Goal: Navigation & Orientation: Find specific page/section

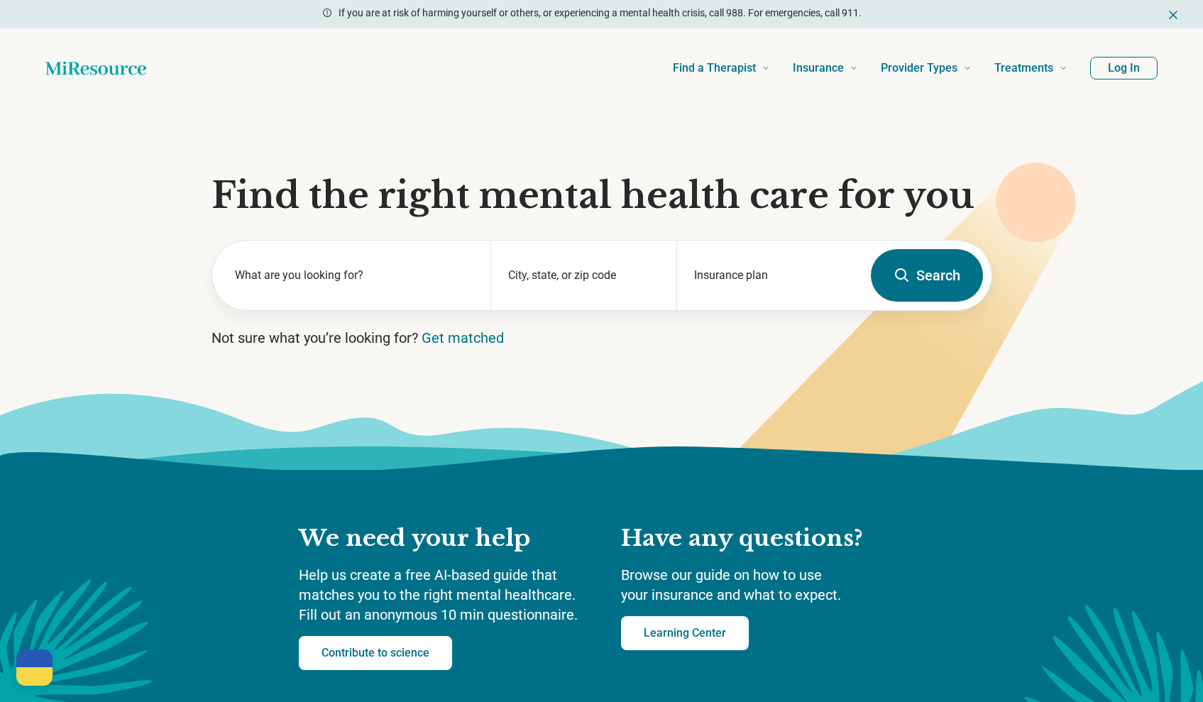
click at [1120, 61] on button "Log In" at bounding box center [1124, 68] width 67 height 23
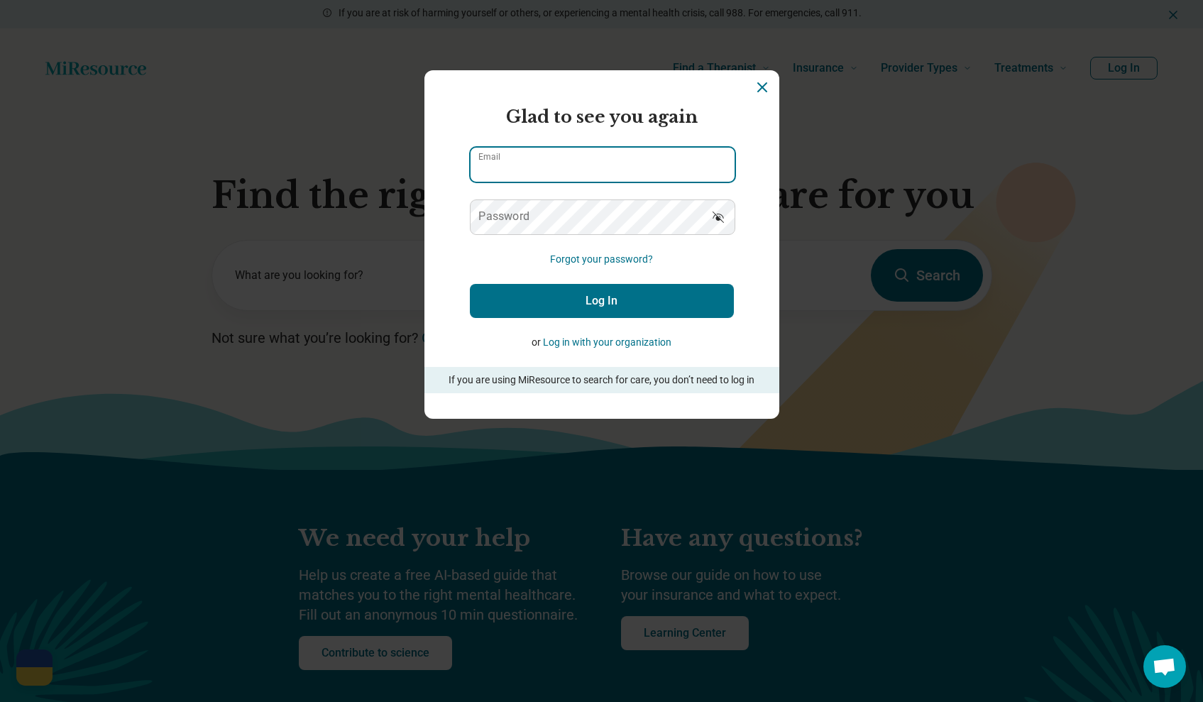
type input "**********"
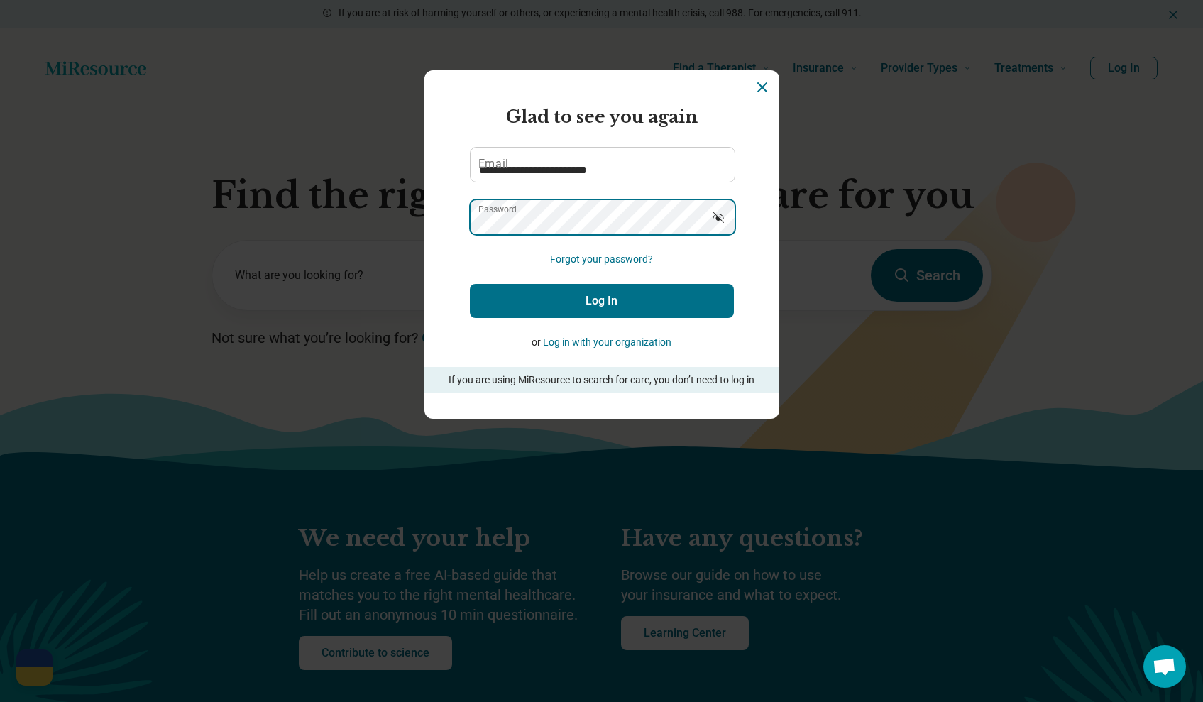
click at [601, 300] on button "Log In" at bounding box center [602, 301] width 264 height 34
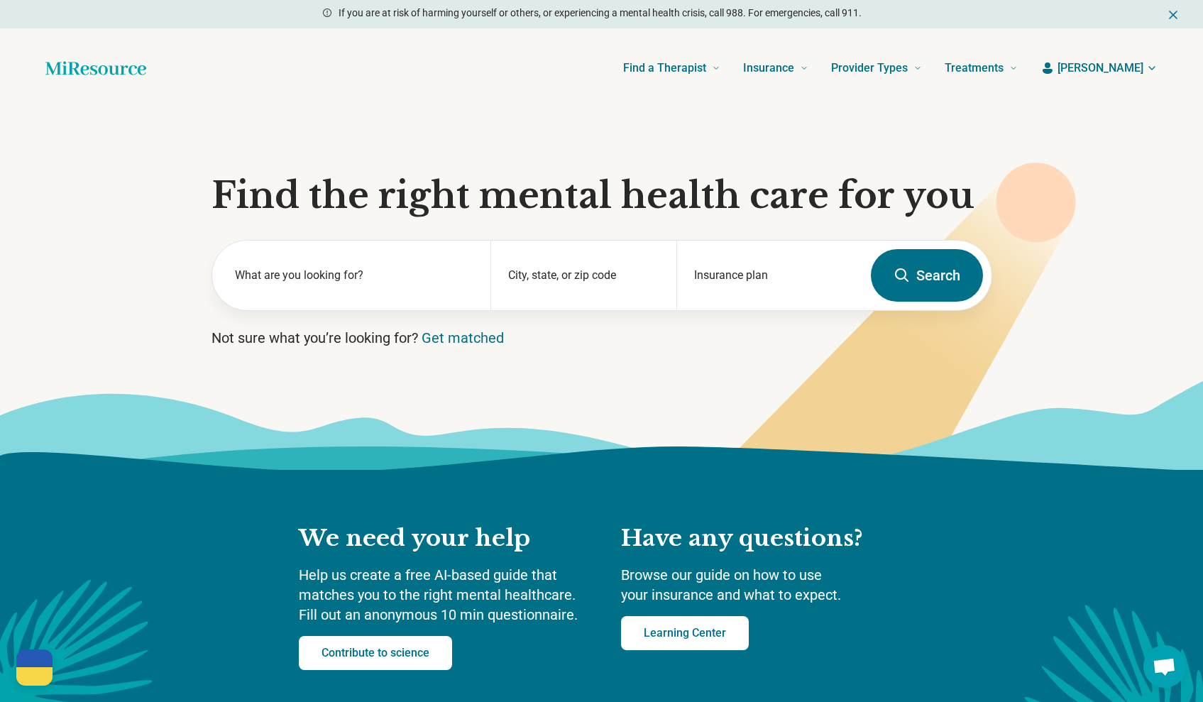
click at [1104, 62] on span "[PERSON_NAME]" at bounding box center [1101, 68] width 86 height 17
click at [1102, 106] on link "My dashboard" at bounding box center [1110, 110] width 96 height 37
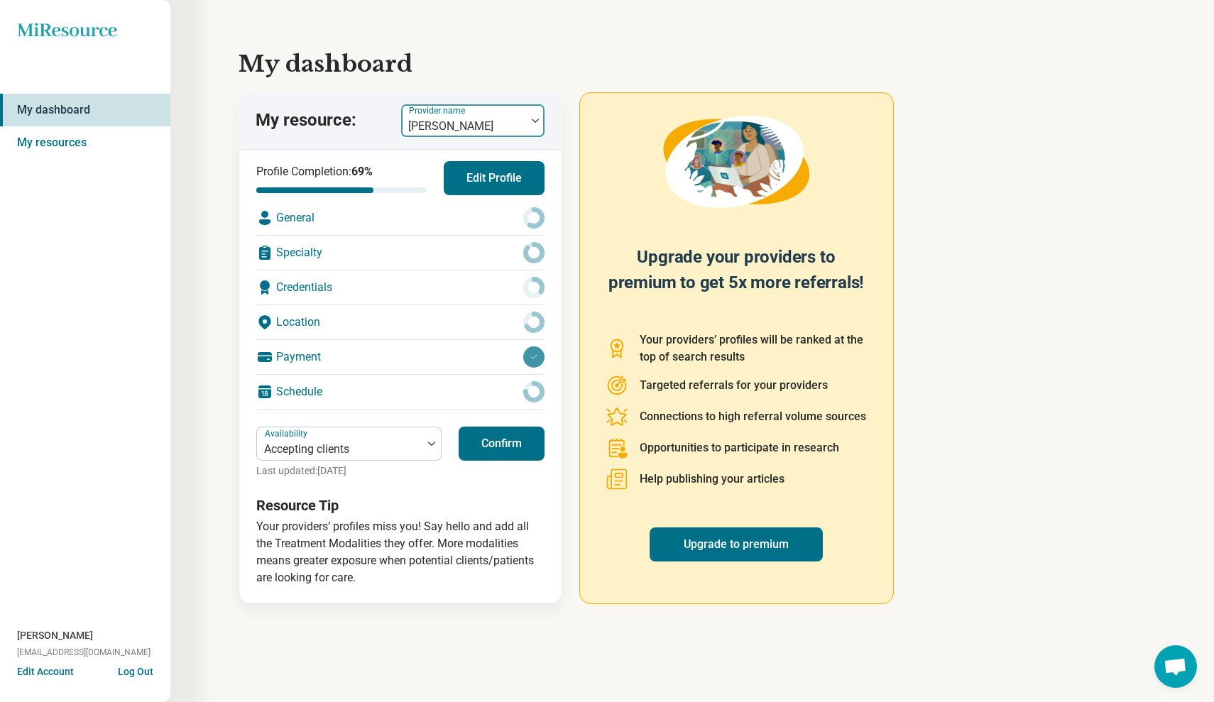
click at [530, 122] on div at bounding box center [535, 121] width 18 height 4
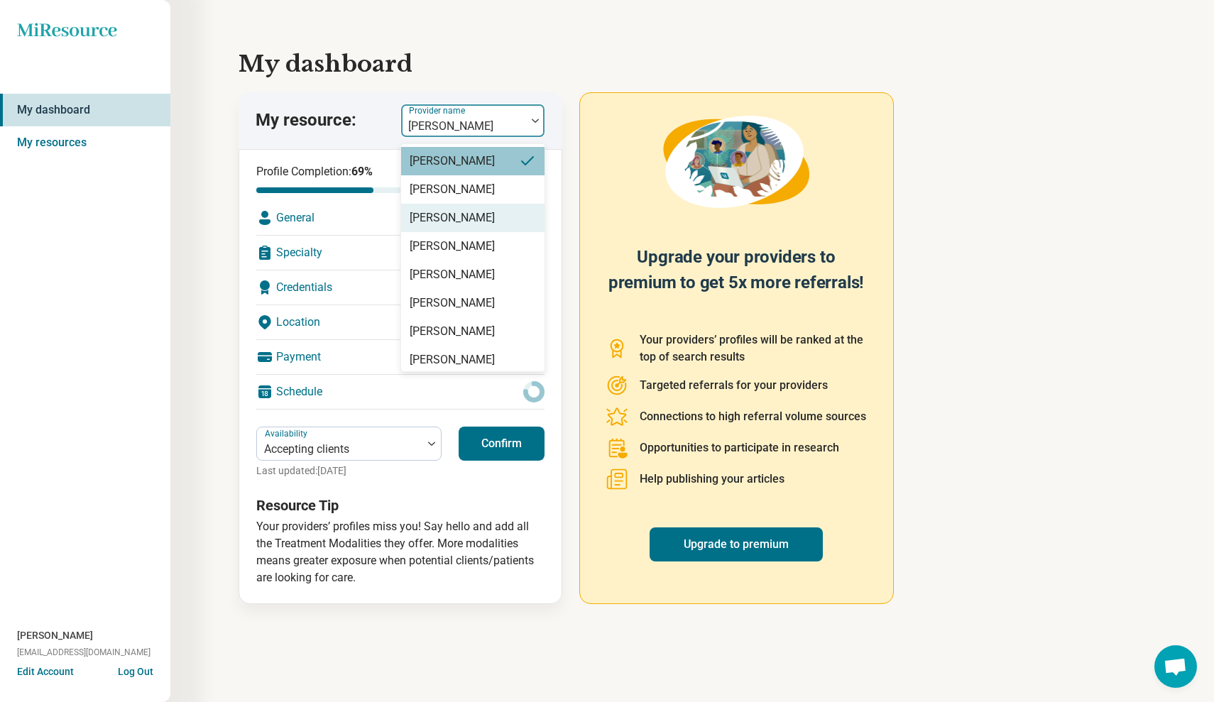
click at [495, 213] on div "[PERSON_NAME]" at bounding box center [452, 217] width 85 height 17
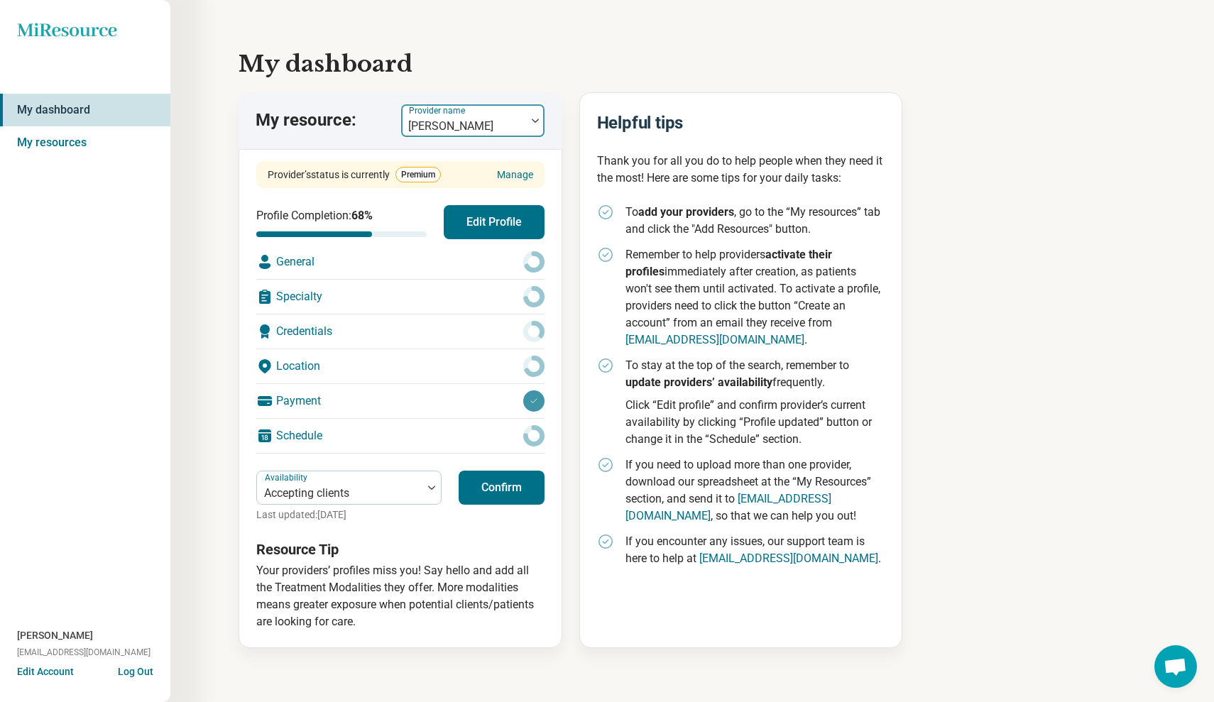
click at [534, 115] on div at bounding box center [535, 120] width 18 height 33
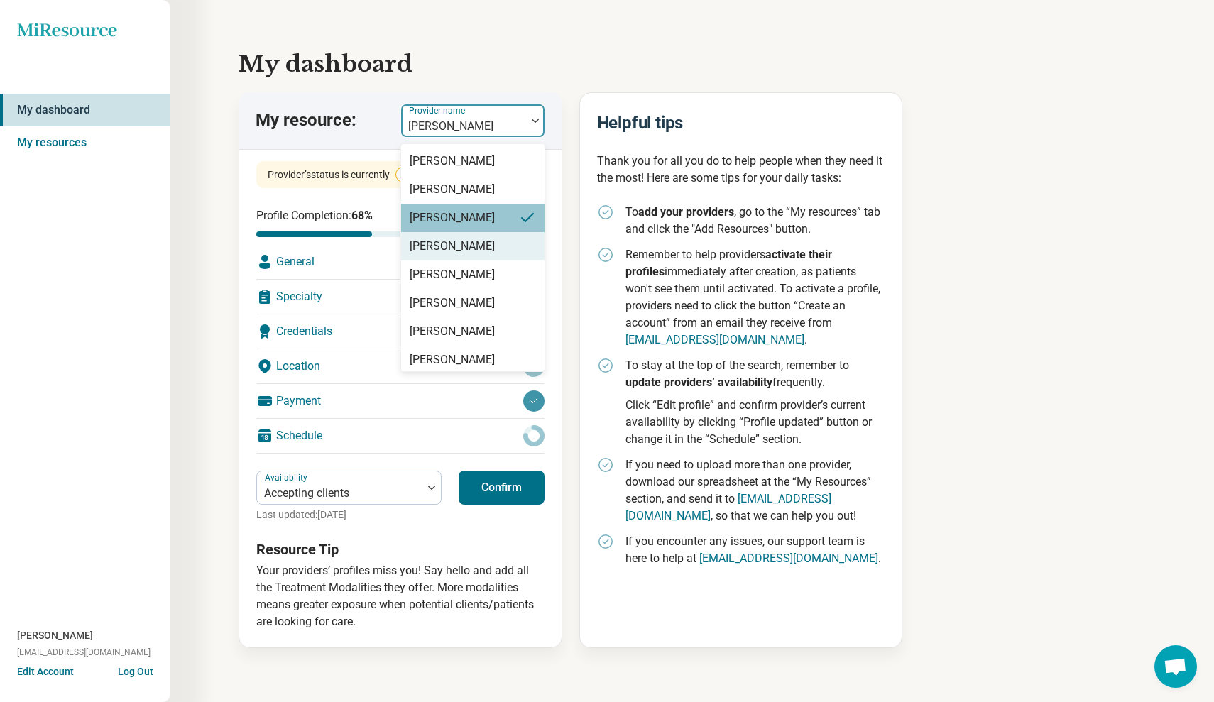
click at [500, 251] on div "[PERSON_NAME]" at bounding box center [472, 246] width 143 height 28
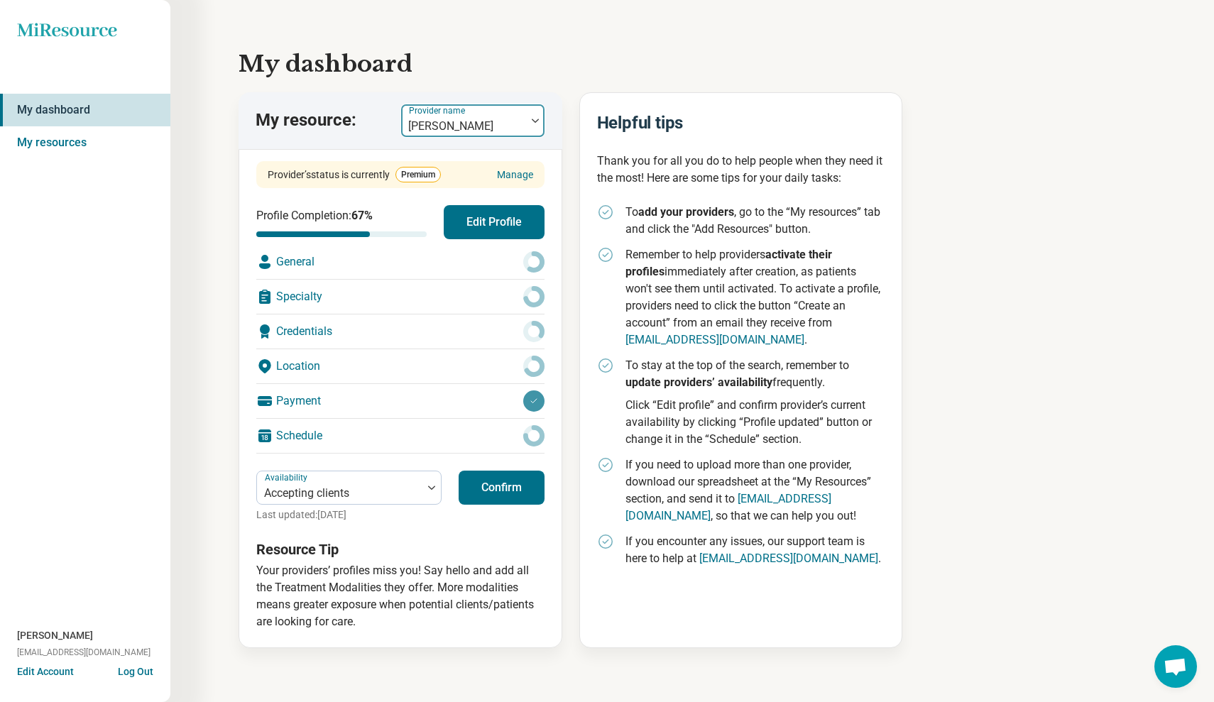
click at [536, 116] on div at bounding box center [535, 120] width 18 height 33
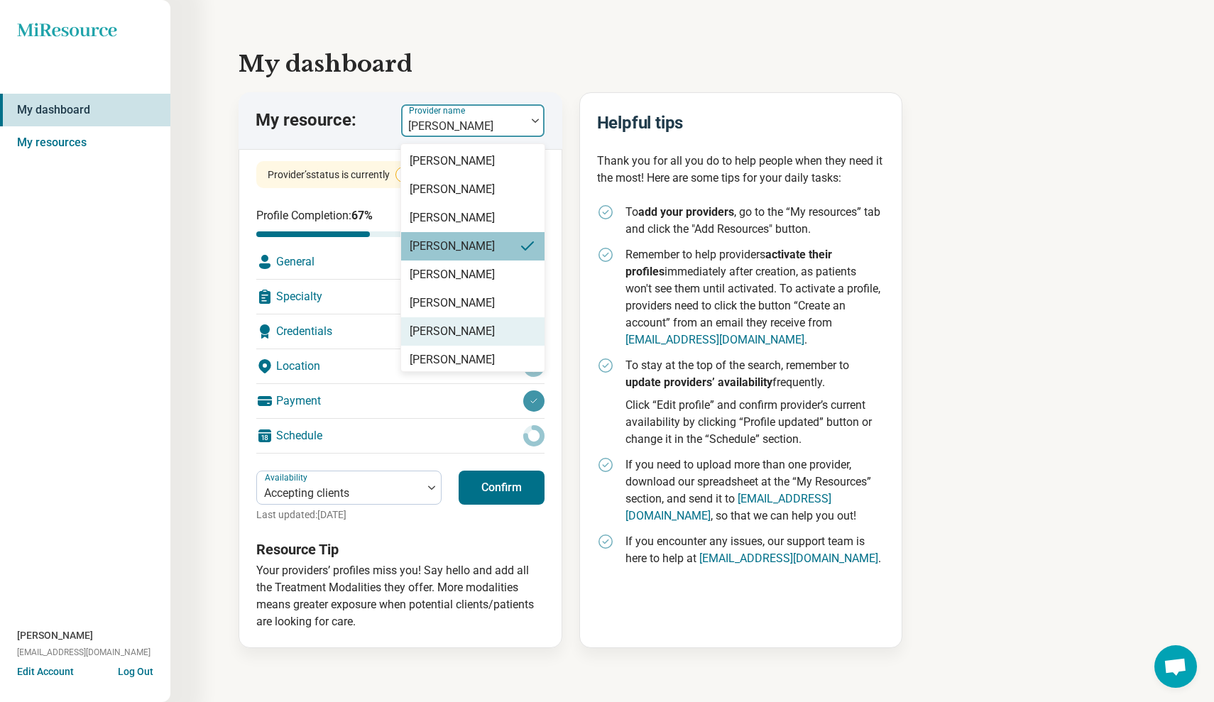
click at [508, 332] on div "[PERSON_NAME]" at bounding box center [472, 331] width 143 height 28
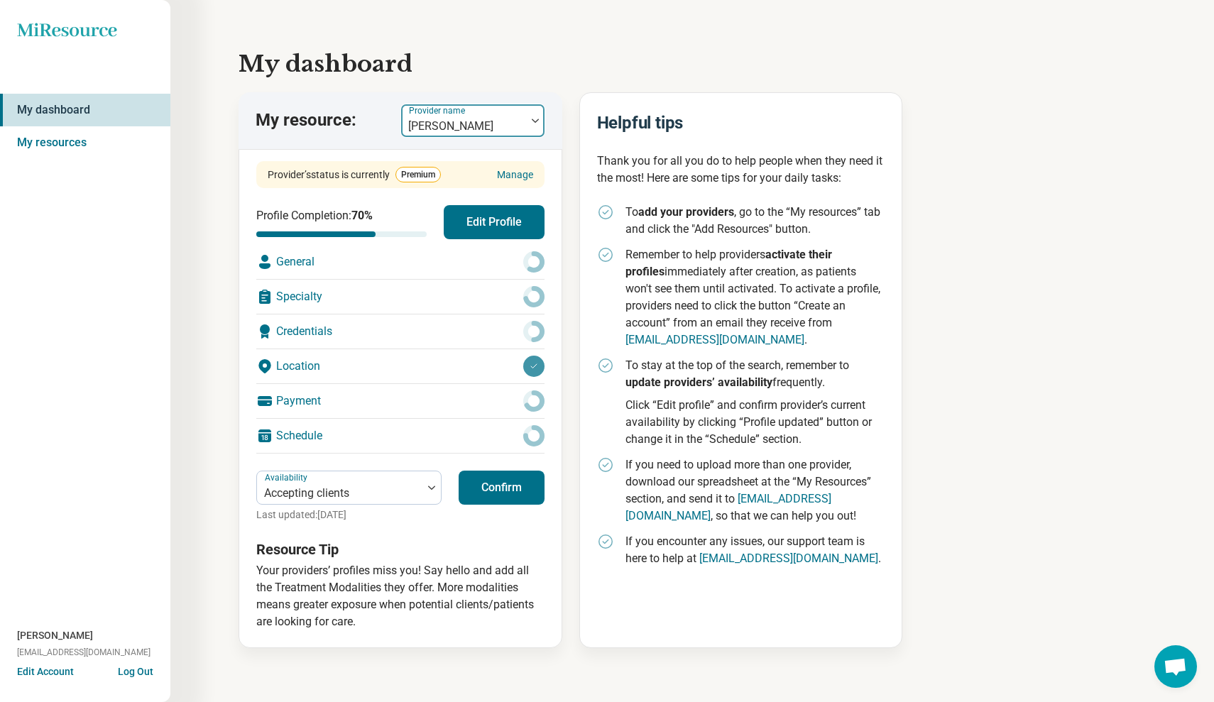
click at [535, 120] on img at bounding box center [535, 121] width 7 height 4
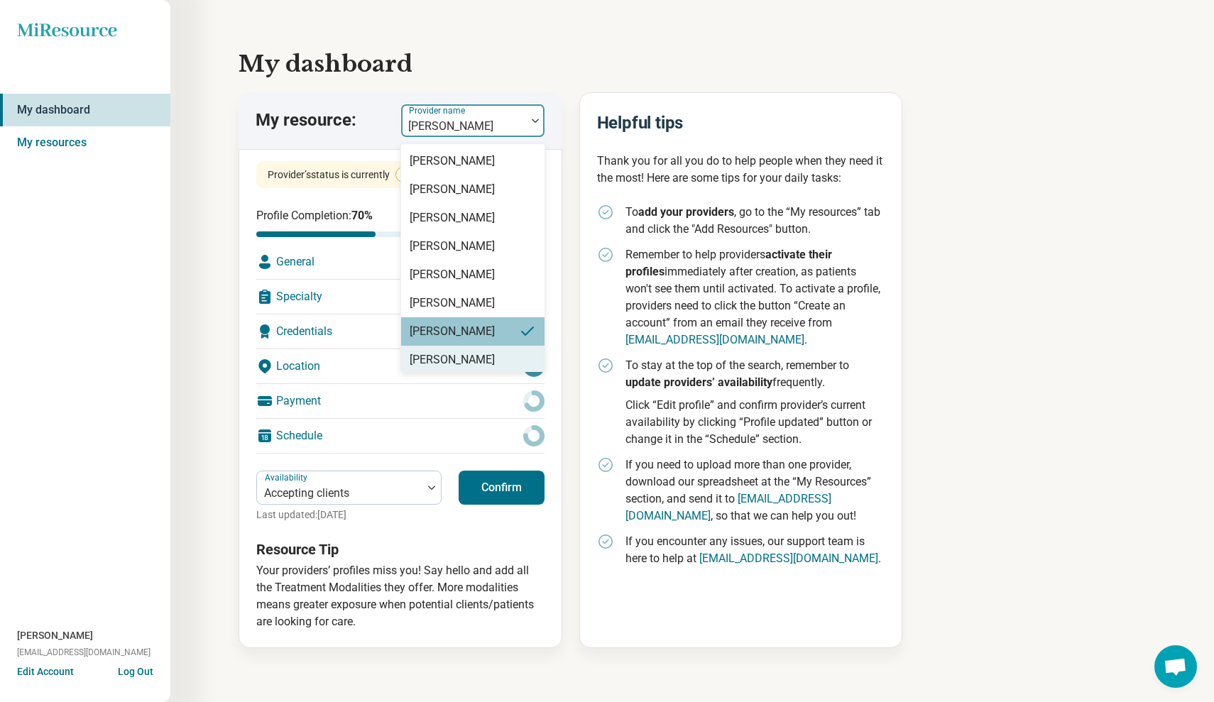
click at [491, 356] on div "[PERSON_NAME]" at bounding box center [452, 359] width 85 height 17
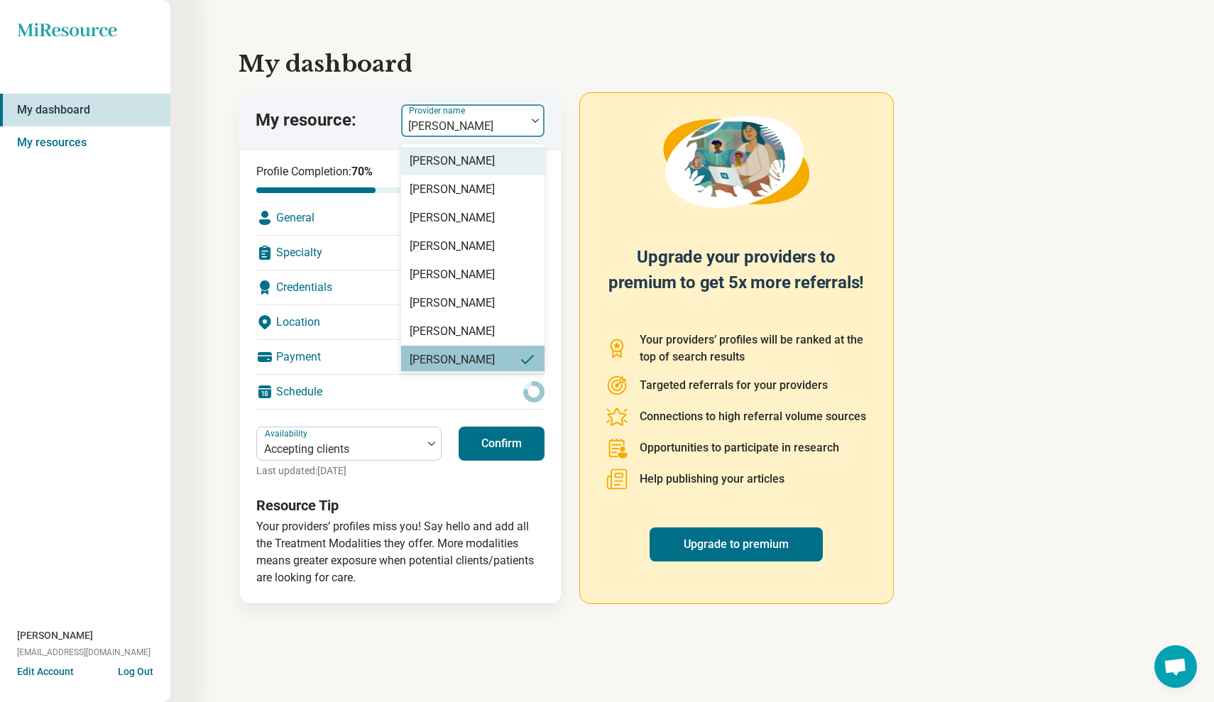
click at [536, 126] on div at bounding box center [535, 120] width 18 height 33
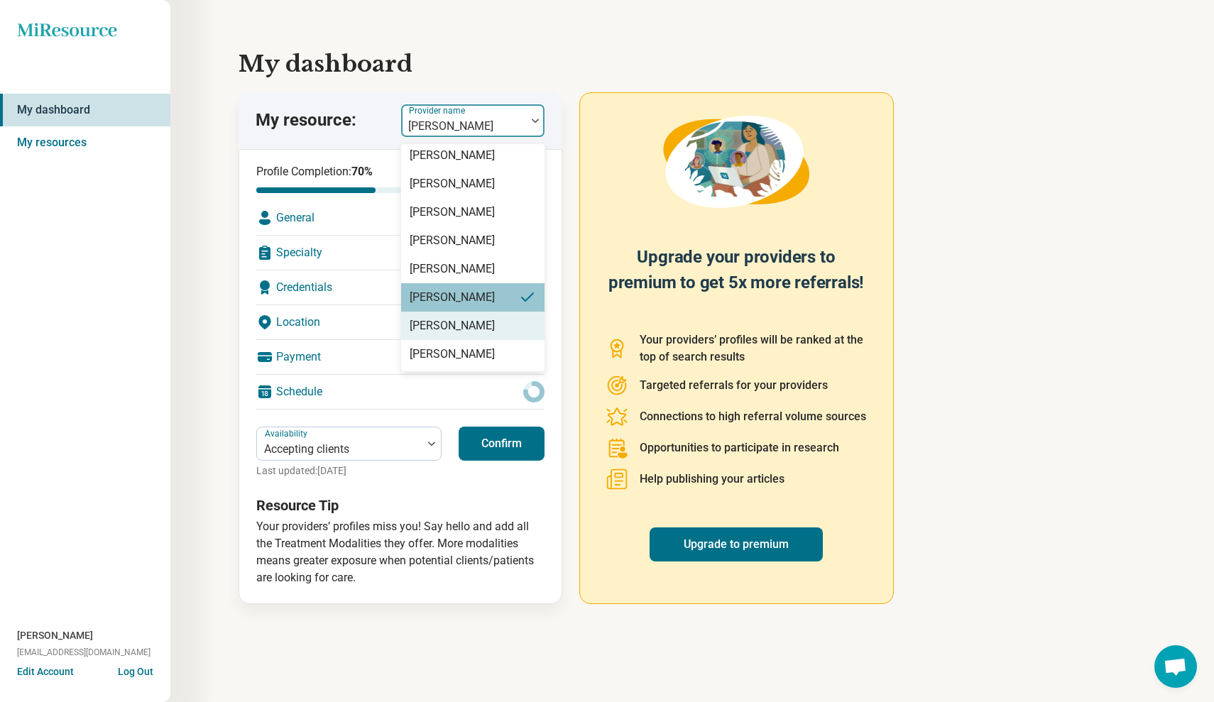
click at [494, 330] on div "[PERSON_NAME]" at bounding box center [472, 326] width 143 height 28
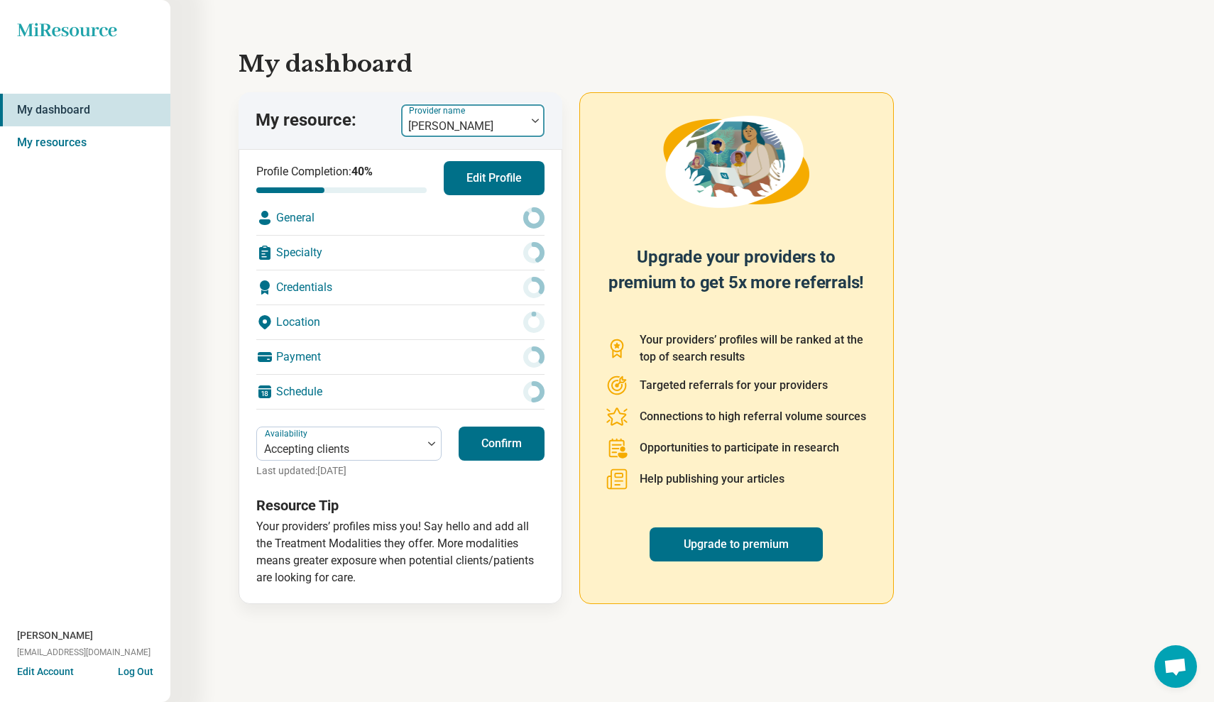
click at [529, 122] on div at bounding box center [535, 121] width 18 height 4
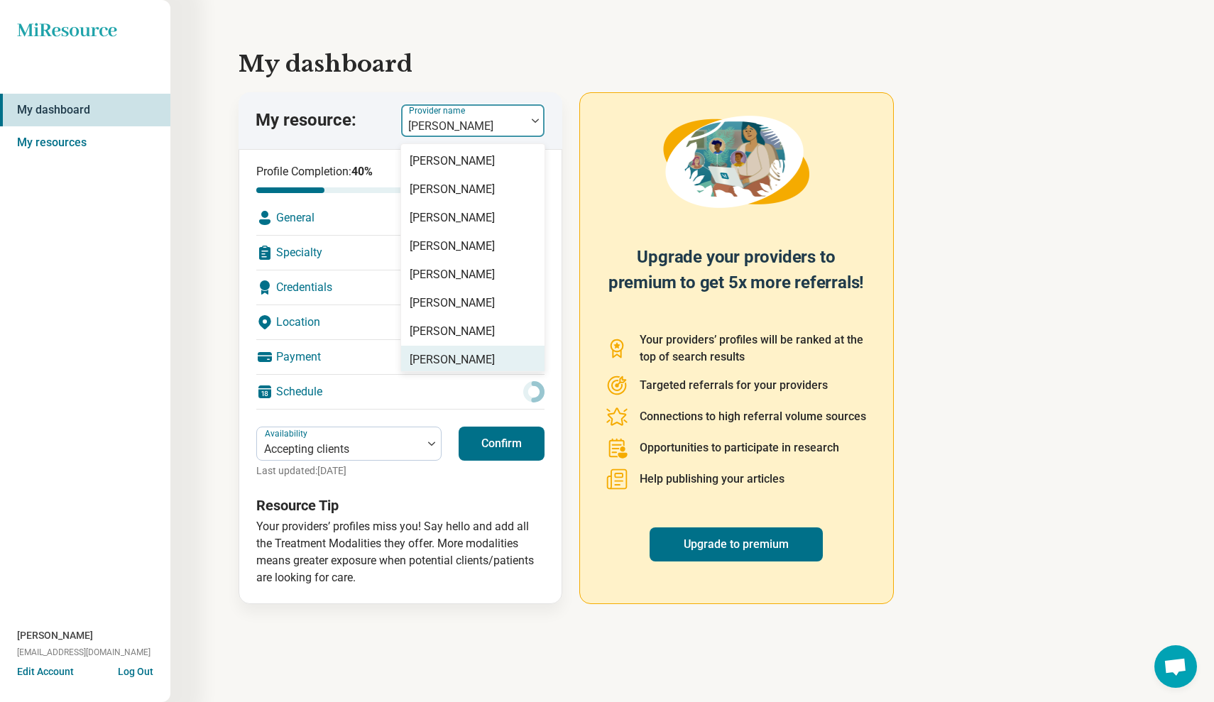
click at [508, 354] on div "[PERSON_NAME]" at bounding box center [472, 360] width 143 height 28
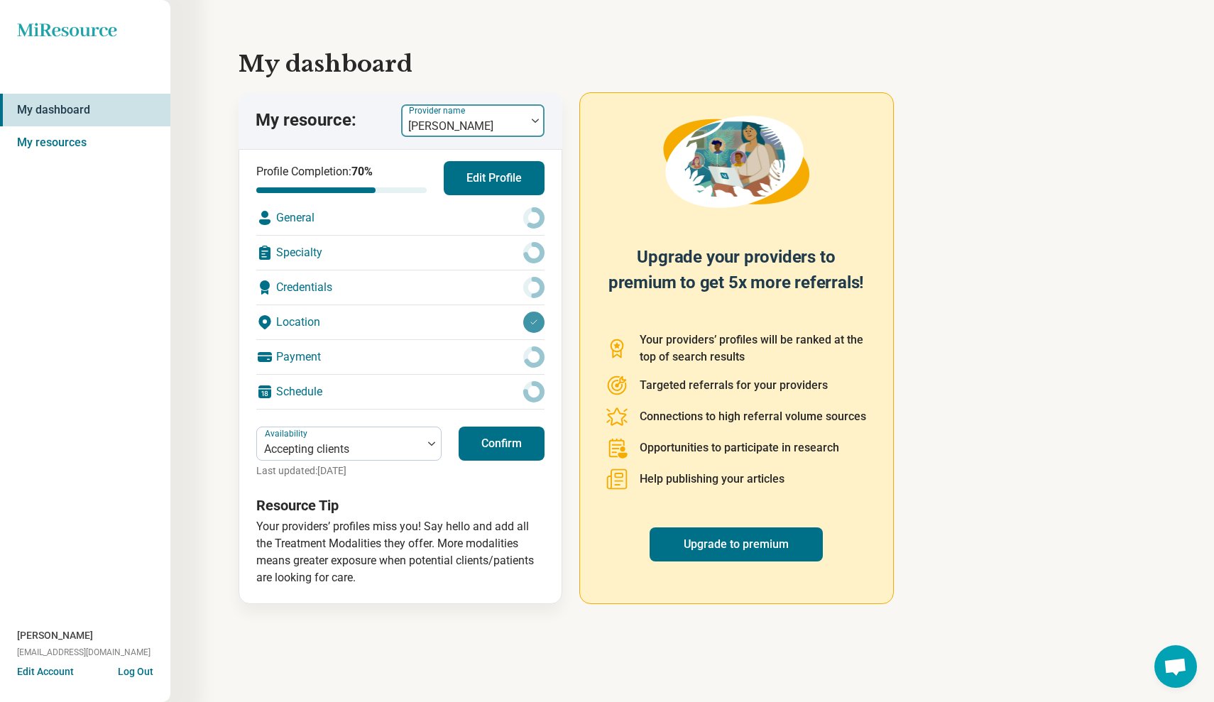
click at [537, 121] on img at bounding box center [535, 121] width 7 height 4
